Goal: Transaction & Acquisition: Download file/media

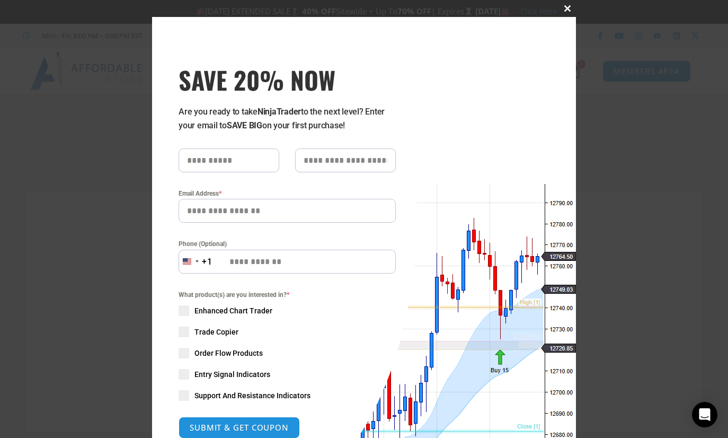
type input "**********"
click at [564, 10] on span at bounding box center [567, 8] width 17 height 6
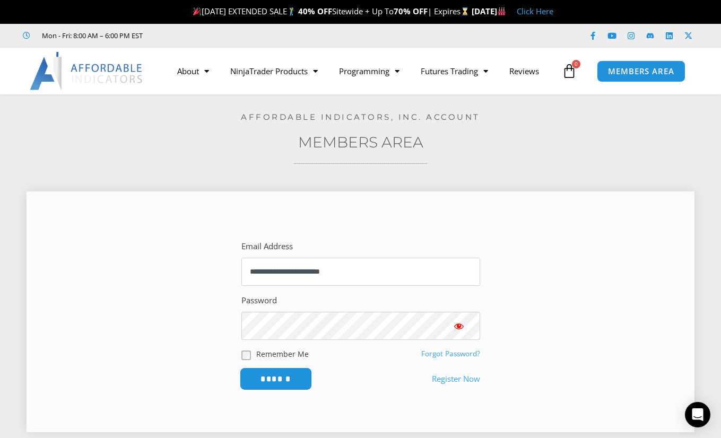
click at [275, 373] on input "******" at bounding box center [275, 378] width 73 height 23
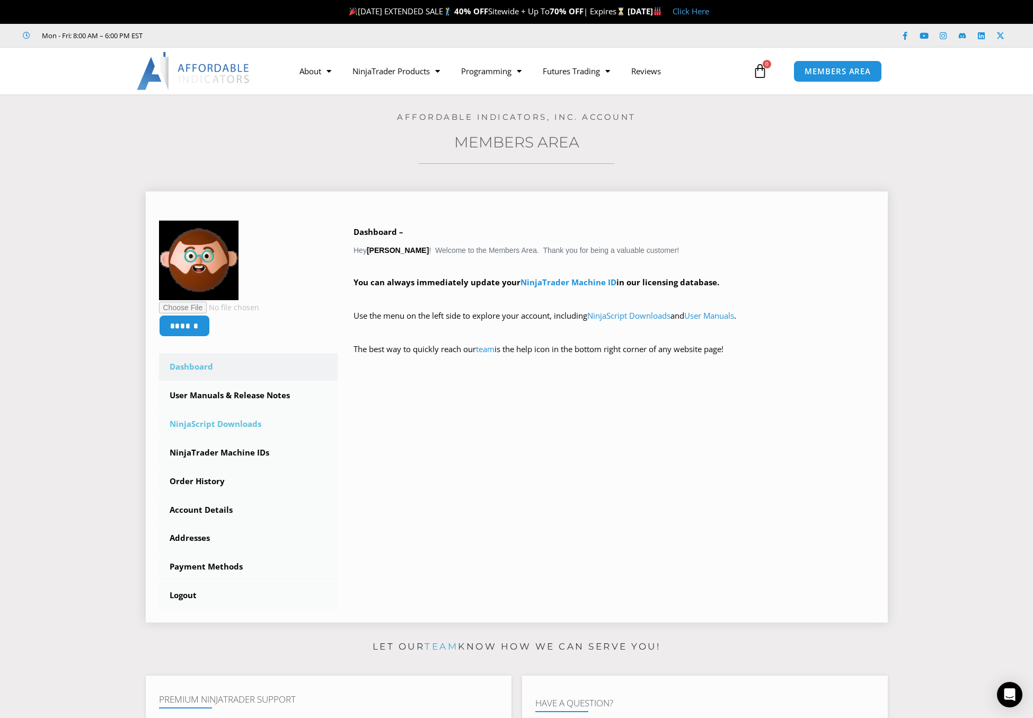
click at [206, 426] on link "NinjaScript Downloads" at bounding box center [248, 424] width 179 height 28
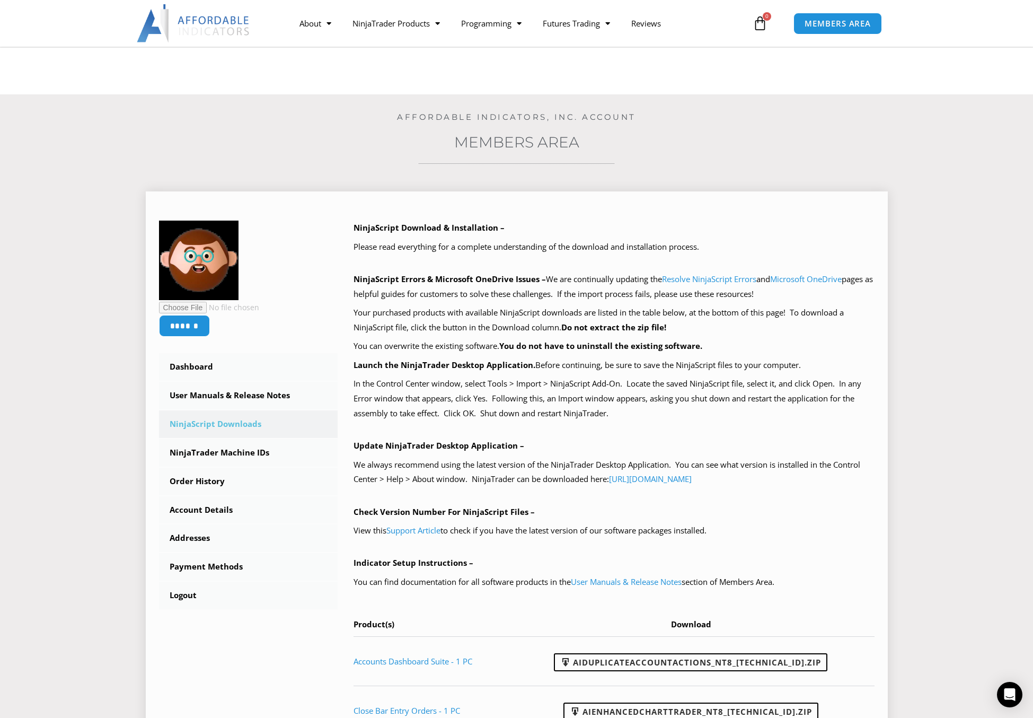
scroll to position [159, 0]
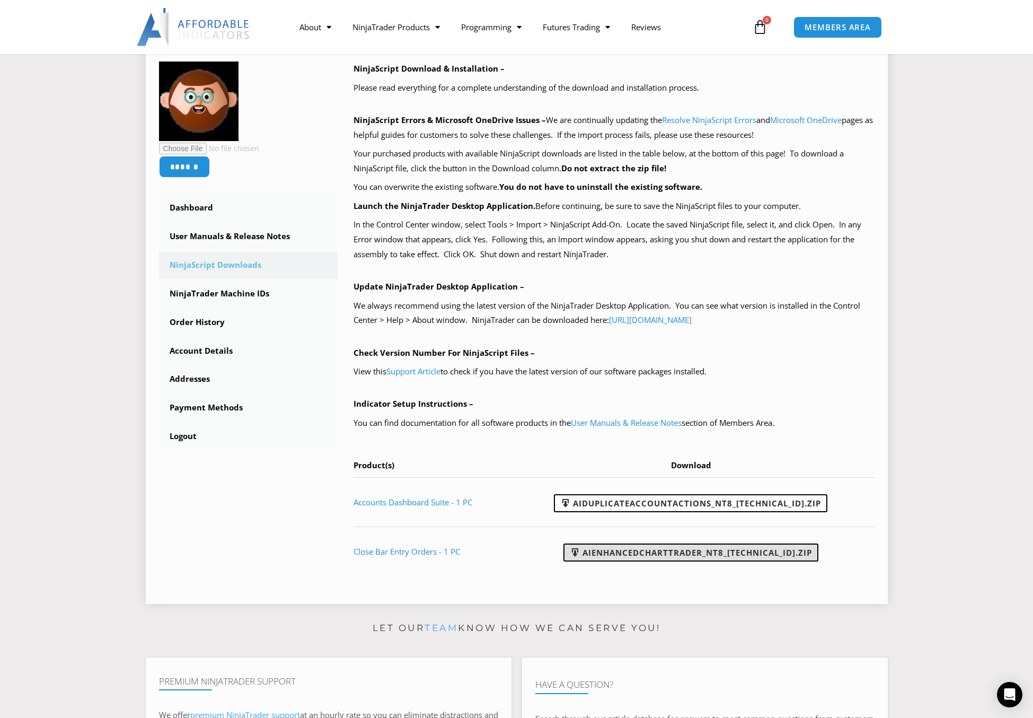
click at [689, 555] on link "AIEnhancedChartTrader_NT8_25.1.31.1.zip" at bounding box center [691, 552] width 255 height 18
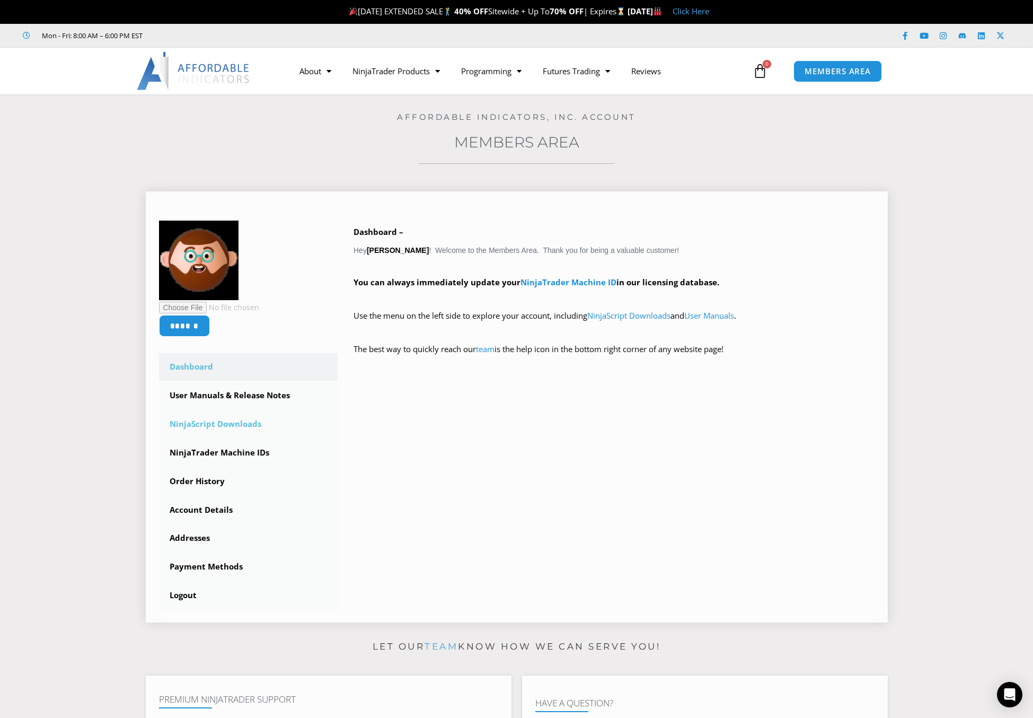
click at [221, 420] on link "NinjaScript Downloads" at bounding box center [248, 424] width 179 height 28
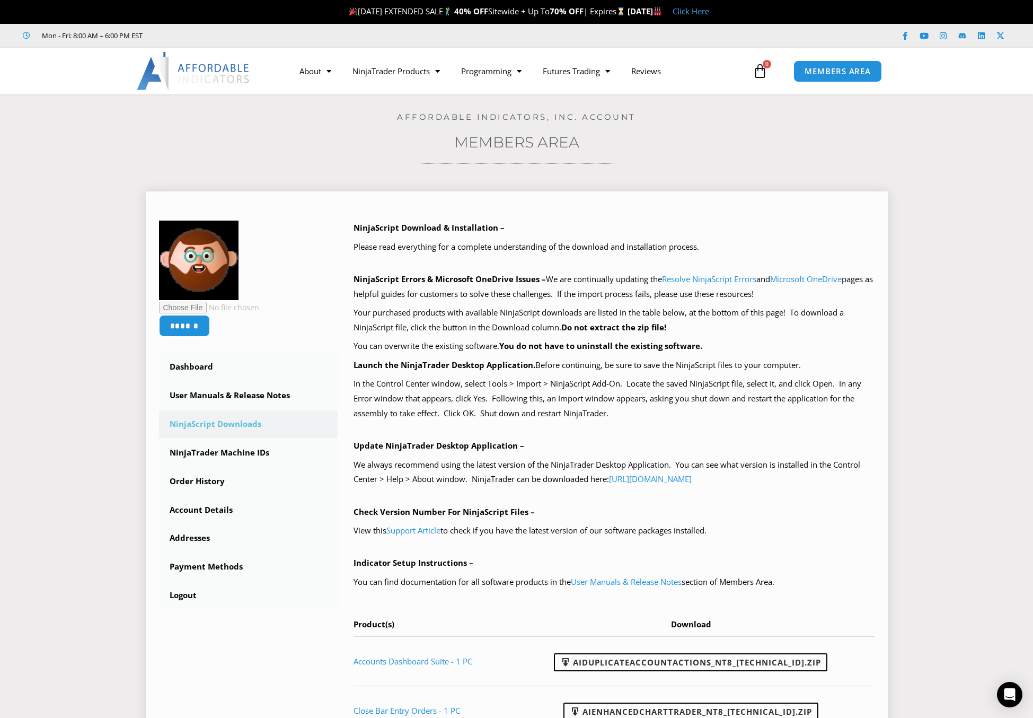
scroll to position [159, 0]
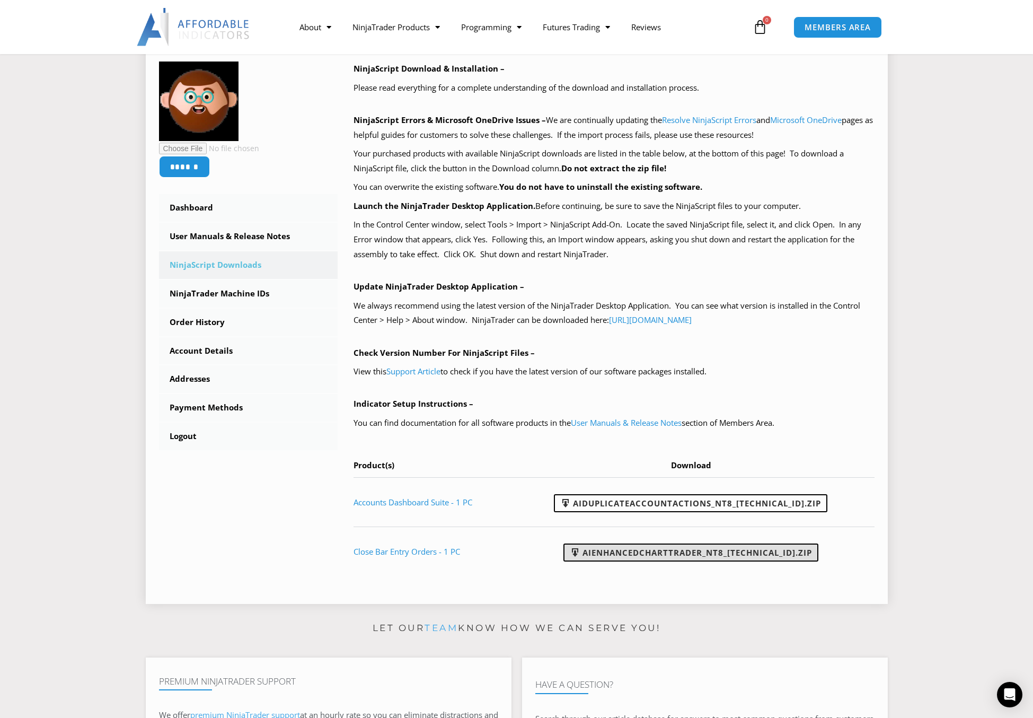
click at [622, 555] on link "AIEnhancedChartTrader_NT8_25.1.31.1.zip" at bounding box center [691, 552] width 255 height 18
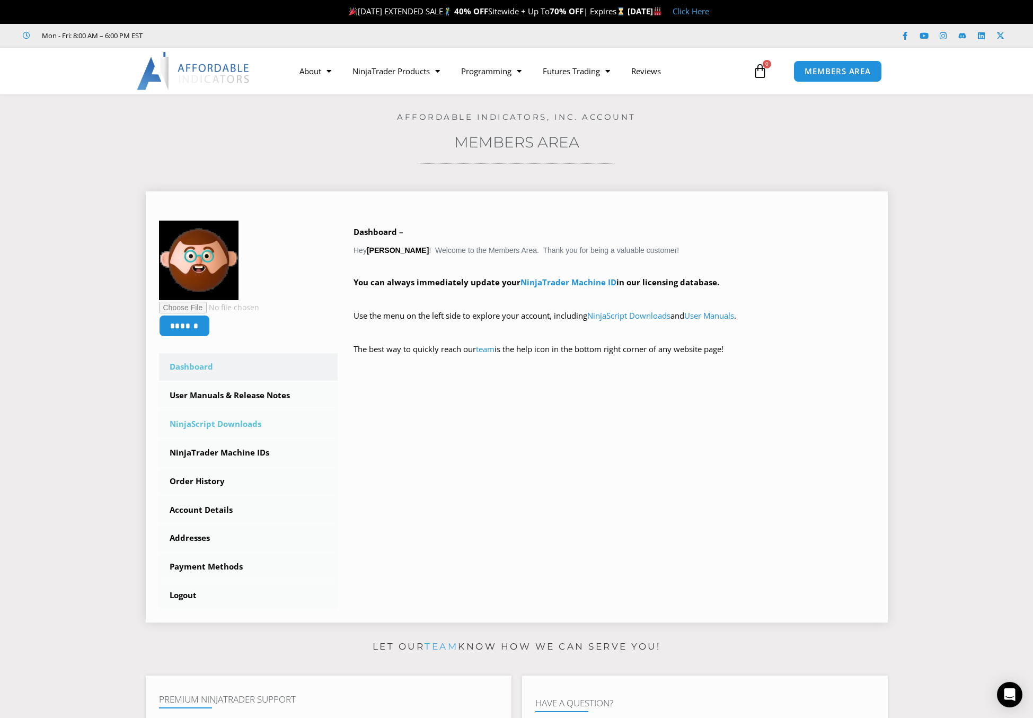
click at [219, 422] on link "NinjaScript Downloads" at bounding box center [248, 424] width 179 height 28
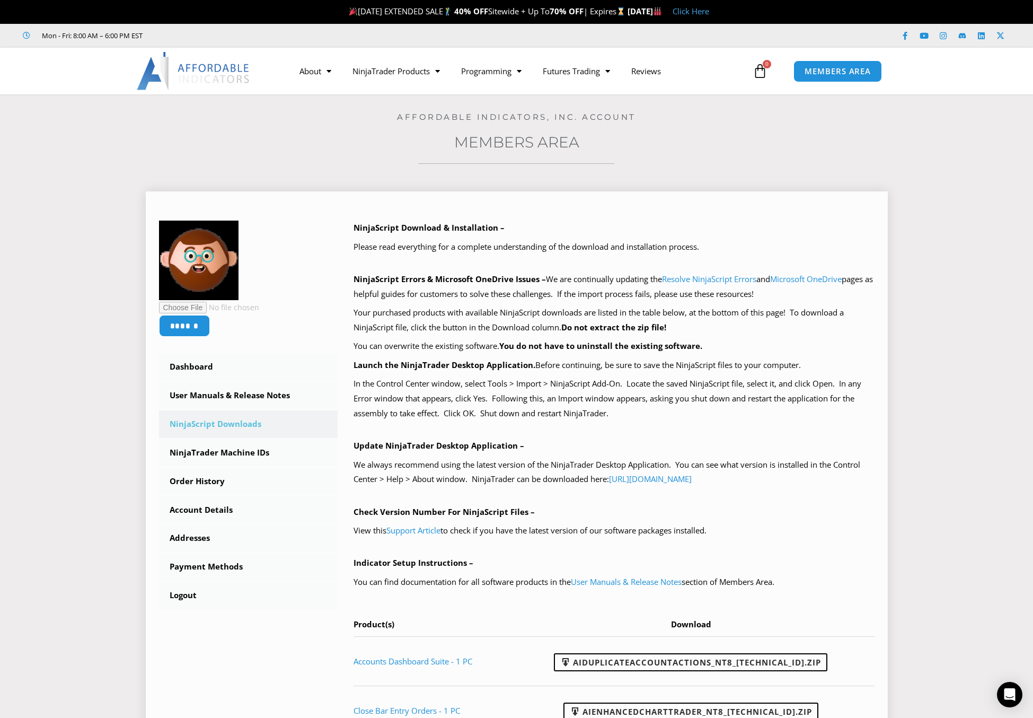
scroll to position [212, 0]
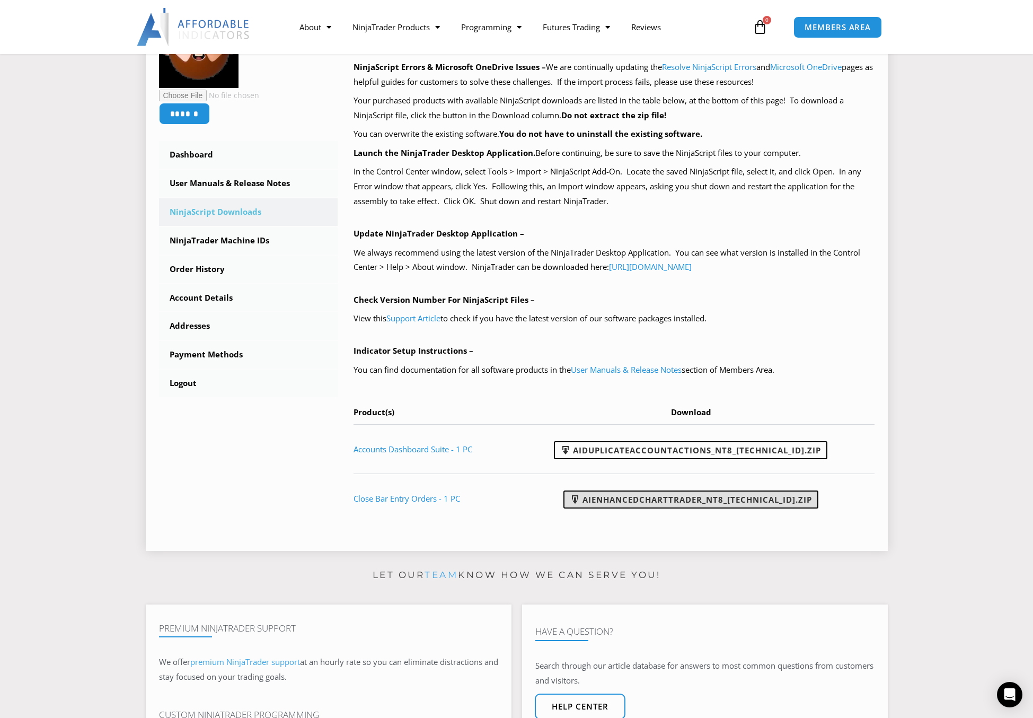
click at [688, 495] on link "AIEnhancedChartTrader_NT8_25.1.31.1.zip" at bounding box center [691, 499] width 255 height 18
